Goal: Task Accomplishment & Management: Manage account settings

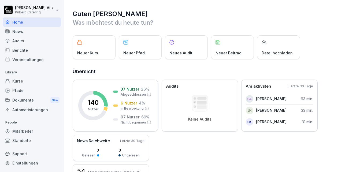
click at [20, 81] on div "Kurse" at bounding box center [32, 80] width 58 height 9
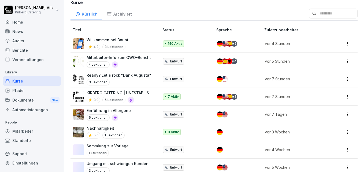
scroll to position [134, 0]
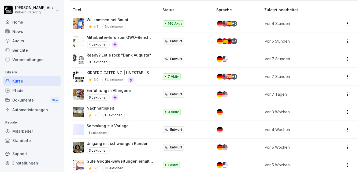
click at [126, 37] on p "Mitarbeiter-Info zum GWÖ-Bericht" at bounding box center [119, 38] width 64 height 6
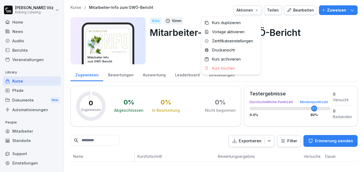
click at [256, 9] on icon "button" at bounding box center [257, 10] width 4 height 4
click at [242, 42] on p "Zertifikatseinstellungen" at bounding box center [232, 41] width 41 height 5
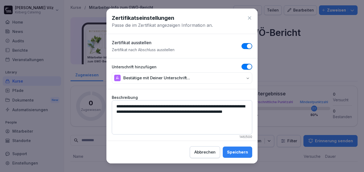
click at [237, 152] on div "Speichern" at bounding box center [237, 152] width 21 height 6
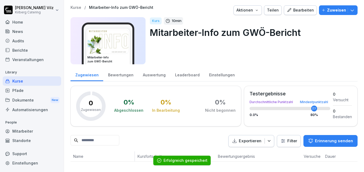
scroll to position [3, 0]
click at [116, 73] on div "Bewertungen" at bounding box center [120, 75] width 35 height 14
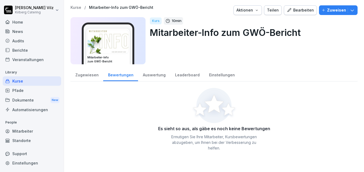
click at [83, 74] on div "Zugewiesen" at bounding box center [87, 75] width 33 height 14
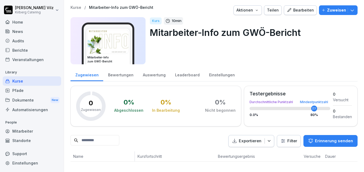
click at [193, 73] on div "Leaderboard" at bounding box center [187, 75] width 34 height 14
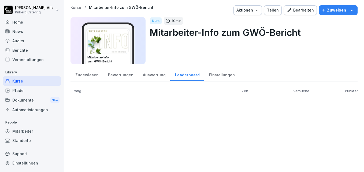
click at [88, 73] on div "Zugewiesen" at bounding box center [87, 75] width 33 height 14
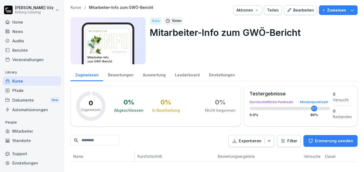
click at [219, 73] on div "Einstellungen" at bounding box center [221, 75] width 35 height 14
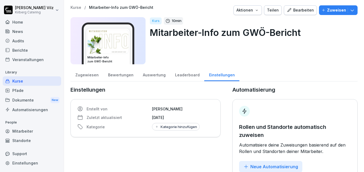
click at [84, 74] on div "Zugewiesen" at bounding box center [87, 75] width 33 height 14
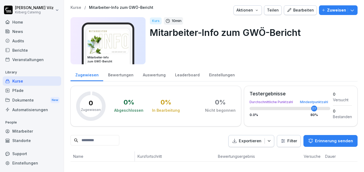
click at [296, 9] on div "Bearbeiten" at bounding box center [300, 10] width 27 height 6
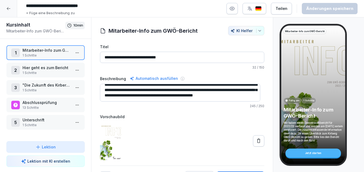
scroll to position [11, 0]
click at [35, 72] on p "1 Schritte" at bounding box center [47, 73] width 48 height 5
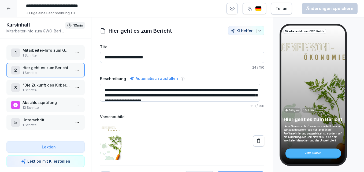
click at [7, 7] on icon at bounding box center [8, 8] width 4 height 4
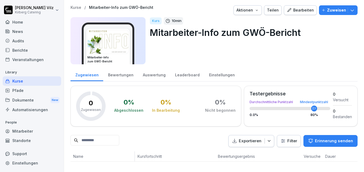
click at [334, 9] on p "Zuweisen" at bounding box center [336, 10] width 19 height 6
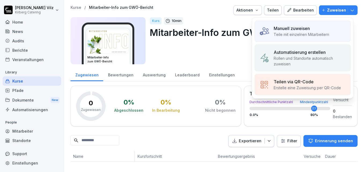
click at [290, 33] on p "Teile mit einzelnen Mitarbeitern" at bounding box center [302, 35] width 56 height 6
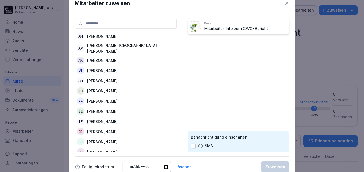
click at [165, 167] on input "date" at bounding box center [147, 167] width 48 height 12
type input "**********"
click at [108, 24] on input at bounding box center [126, 23] width 102 height 10
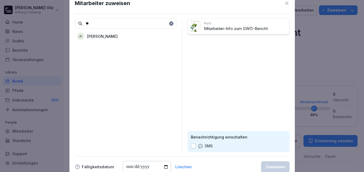
type input "*"
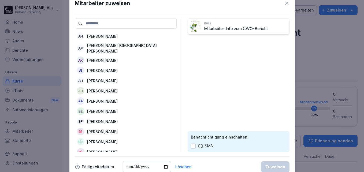
click at [204, 6] on div "Mitarbeiter zuweisen" at bounding box center [182, 3] width 215 height 8
click at [184, 168] on div "Löschen" at bounding box center [183, 167] width 16 height 4
click at [289, 5] on icon at bounding box center [286, 3] width 5 height 5
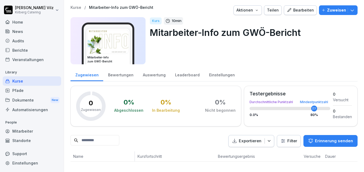
scroll to position [3, 0]
click at [330, 8] on p "Zuweisen" at bounding box center [336, 10] width 19 height 6
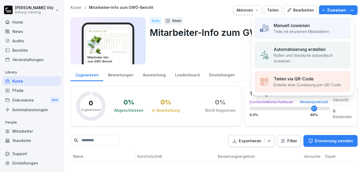
click at [297, 55] on p "Rollen und Standorte automatisch zuweisen" at bounding box center [310, 58] width 72 height 11
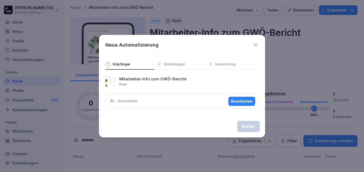
click at [235, 101] on div "Bearbeiten" at bounding box center [241, 101] width 21 height 6
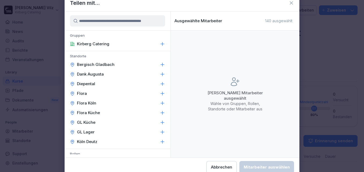
click at [101, 44] on p "Kirberg Catering" at bounding box center [93, 43] width 32 height 5
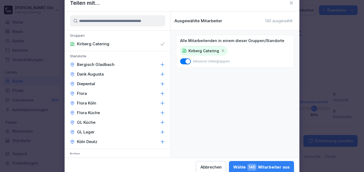
click at [268, 165] on div "Wähle 140 Mitarbeiter aus" at bounding box center [261, 167] width 57 height 7
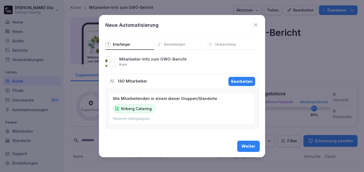
click at [250, 148] on div "Weiter" at bounding box center [249, 146] width 14 height 6
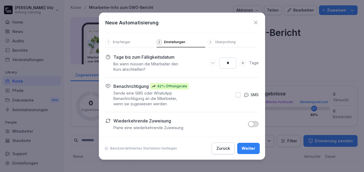
click at [213, 62] on icon "Days to complete number input verringern" at bounding box center [213, 63] width 4 height 4
click at [137, 149] on p "Benutzerdefiniertes Startdatum festlegen" at bounding box center [143, 148] width 67 height 4
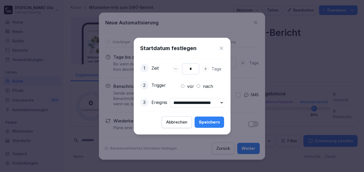
click at [224, 102] on select "**********" at bounding box center [197, 102] width 54 height 9
click at [224, 47] on icon at bounding box center [221, 48] width 5 height 5
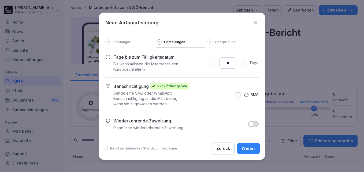
type input "*"
click at [214, 63] on icon "Days to complete number input verringern" at bounding box center [212, 63] width 3 height 0
click at [253, 147] on div "Weiter" at bounding box center [249, 149] width 14 height 6
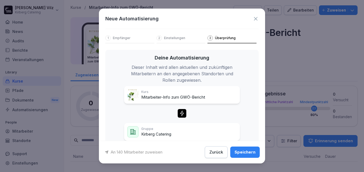
click at [174, 38] on p "Einstellungen" at bounding box center [174, 38] width 21 height 4
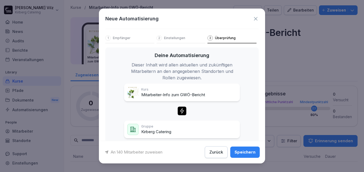
scroll to position [2, 0]
click at [238, 152] on div "Speichern" at bounding box center [245, 152] width 21 height 6
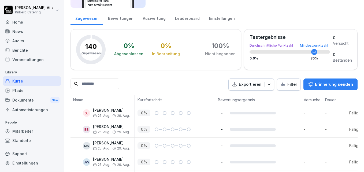
scroll to position [0, 0]
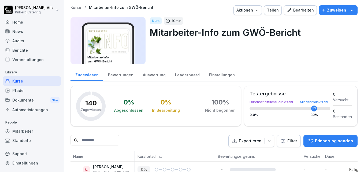
click at [20, 100] on div "Dokumente New" at bounding box center [32, 100] width 58 height 10
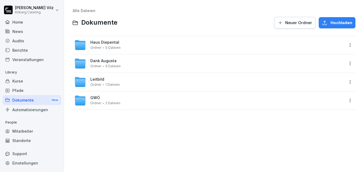
click at [348, 101] on html "Christiane Vilz Kirberg Catering Home News Audits Berichte Veranstaltungen Libr…" at bounding box center [182, 86] width 364 height 172
click at [307, 112] on div "Details" at bounding box center [324, 111] width 52 height 11
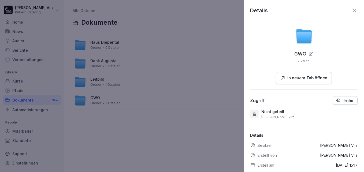
scroll to position [25, 0]
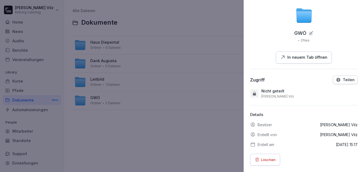
click at [344, 78] on p "Teilen" at bounding box center [349, 80] width 12 height 4
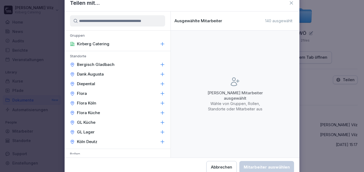
click at [82, 42] on p "Kirberg Catering" at bounding box center [93, 43] width 32 height 5
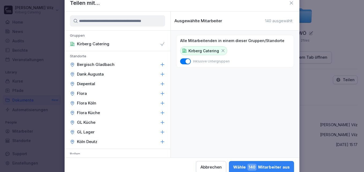
click at [265, 165] on div "Wähle 140 Mitarbeiter aus" at bounding box center [261, 167] width 57 height 7
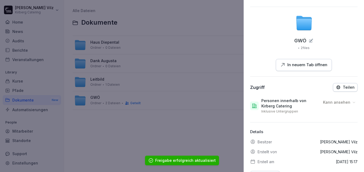
scroll to position [0, 0]
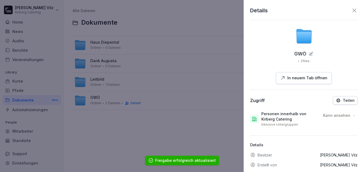
click at [353, 11] on icon at bounding box center [355, 11] width 4 height 4
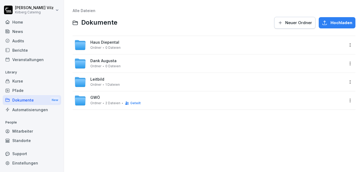
click at [123, 61] on div "Dank Augusta Ordner 0 Dateien" at bounding box center [209, 64] width 270 height 12
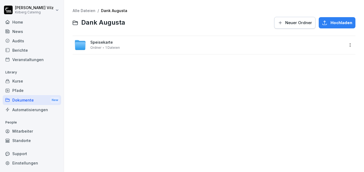
click at [121, 50] on div "Speisekarte Ordner 1 Dateien" at bounding box center [209, 45] width 270 height 12
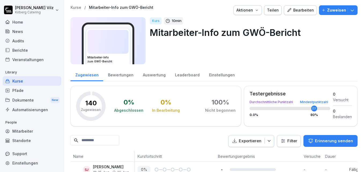
click at [23, 81] on div "Kurse" at bounding box center [32, 80] width 58 height 9
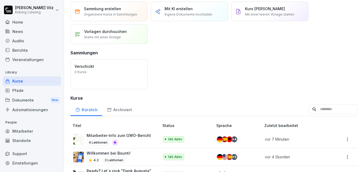
scroll to position [54, 0]
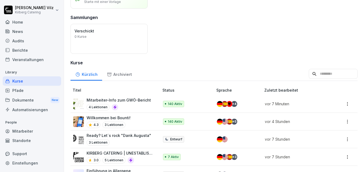
click at [136, 104] on div "Mitarbeiter-Info zum GWÖ-Bericht 4 Lektionen" at bounding box center [119, 103] width 64 height 13
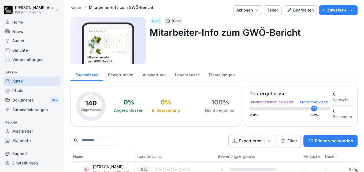
click at [14, 82] on div "Kurse" at bounding box center [32, 80] width 58 height 9
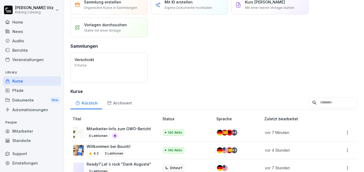
scroll to position [80, 0]
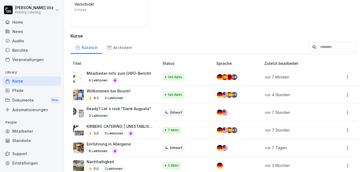
click at [115, 94] on div "Willkommen bei Bounti! 4.3 3 Lektionen" at bounding box center [109, 94] width 44 height 13
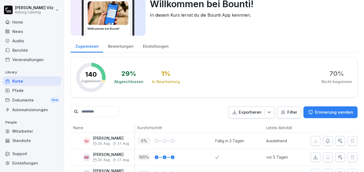
scroll to position [27, 0]
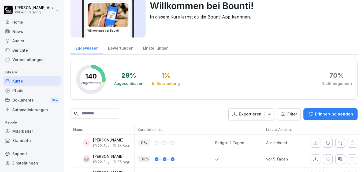
click at [119, 47] on div "Bewertungen" at bounding box center [120, 48] width 35 height 14
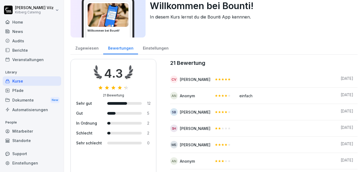
click at [82, 50] on div "Zugewiesen" at bounding box center [87, 48] width 33 height 14
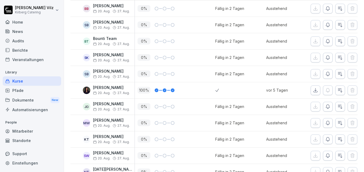
scroll to position [282, 0]
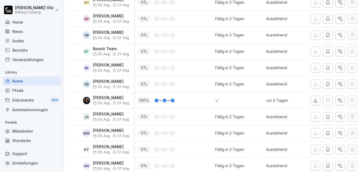
click at [18, 82] on div "Kurse" at bounding box center [32, 80] width 58 height 9
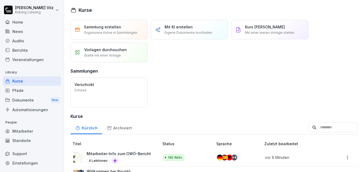
click at [20, 21] on div "Home" at bounding box center [32, 21] width 58 height 9
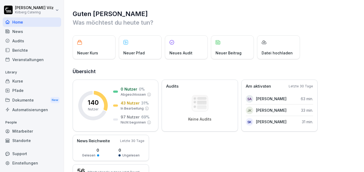
click at [21, 82] on div "Kurse" at bounding box center [32, 80] width 58 height 9
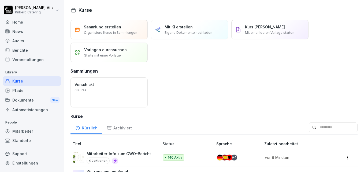
click at [31, 133] on div "Mitarbeiter" at bounding box center [32, 131] width 58 height 9
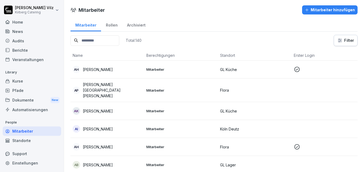
click at [100, 42] on input at bounding box center [95, 40] width 49 height 10
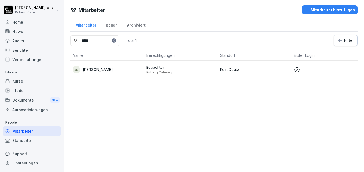
type input "*****"
click at [101, 71] on p "[PERSON_NAME]" at bounding box center [98, 70] width 30 height 6
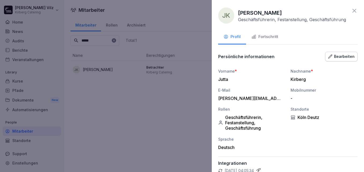
click at [274, 37] on div "Fortschritt" at bounding box center [265, 37] width 27 height 6
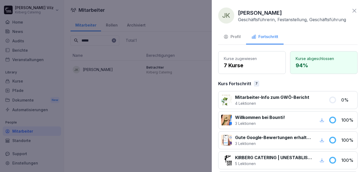
click at [237, 38] on div "Profil" at bounding box center [232, 37] width 17 height 6
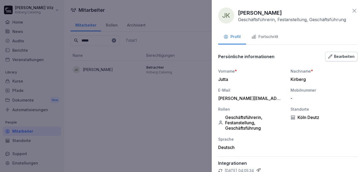
click at [336, 60] on div "Bearbeiten" at bounding box center [341, 57] width 27 height 6
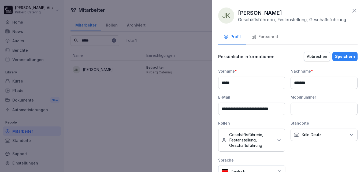
click at [353, 12] on icon at bounding box center [355, 11] width 4 height 4
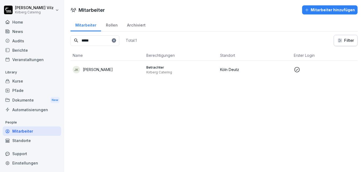
click at [21, 112] on div "Automatisierungen" at bounding box center [32, 109] width 58 height 9
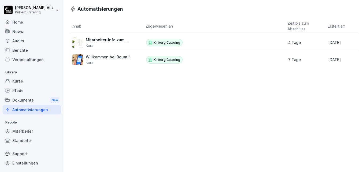
click at [21, 162] on div "Einstellungen" at bounding box center [32, 162] width 58 height 9
select select "**"
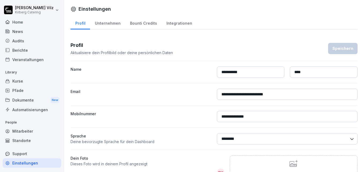
click at [179, 21] on div "Integrationen" at bounding box center [179, 23] width 35 height 14
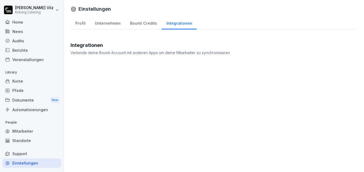
click at [146, 20] on div "Bounti Credits" at bounding box center [143, 23] width 36 height 14
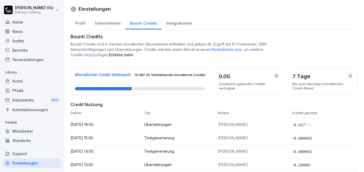
click at [110, 22] on div "Unternehmen" at bounding box center [107, 23] width 35 height 14
select select "**"
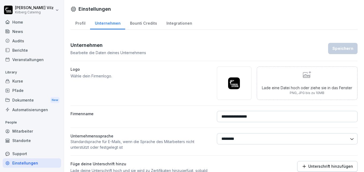
click at [80, 23] on div "Profil" at bounding box center [81, 23] width 20 height 14
select select "**"
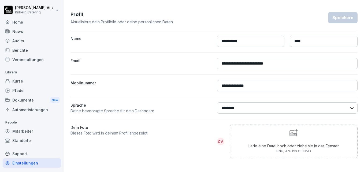
scroll to position [35, 0]
click at [24, 24] on div "Home" at bounding box center [32, 21] width 58 height 9
